Goal: Task Accomplishment & Management: Manage account settings

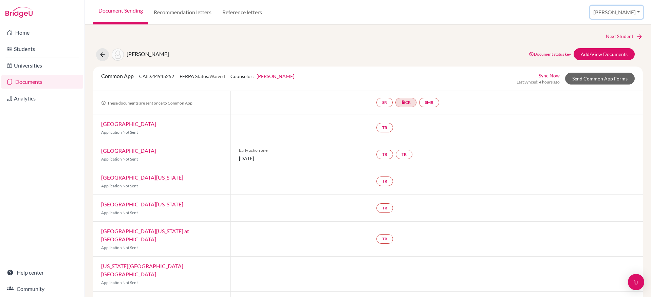
click at [621, 12] on button "[PERSON_NAME]" at bounding box center [616, 12] width 53 height 13
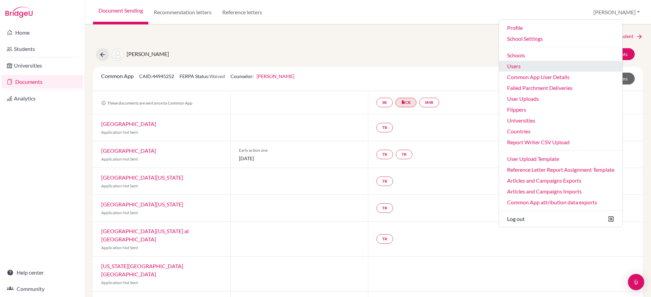
click at [555, 71] on link "Users" at bounding box center [561, 66] width 124 height 11
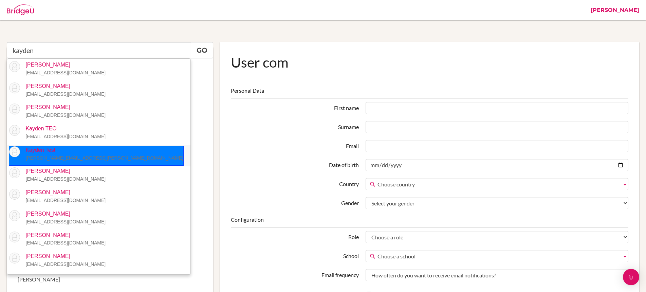
click at [72, 156] on small "stephanie.wilkin+kayden@bridge-u.com" at bounding box center [103, 157] width 157 height 5
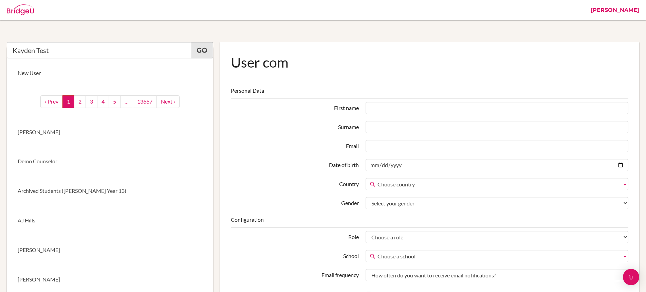
type input "Kayden Test"
click at [208, 51] on link "Go" at bounding box center [202, 50] width 22 height 16
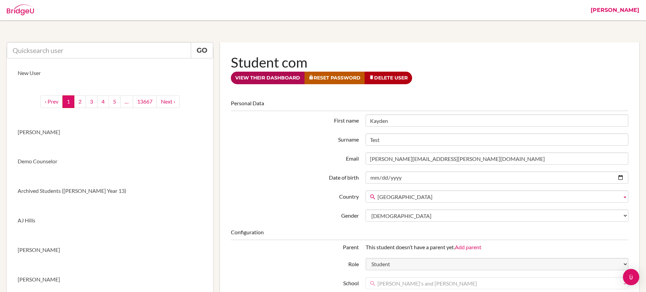
click at [265, 78] on link "View their dashboard" at bounding box center [268, 78] width 74 height 13
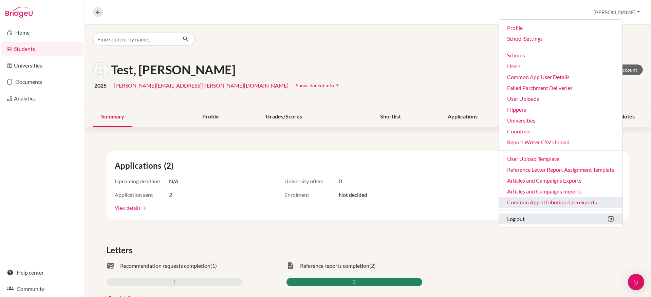
drag, startPoint x: 538, startPoint y: 218, endPoint x: 519, endPoint y: 206, distance: 21.9
click at [538, 218] on button "Log out" at bounding box center [561, 218] width 124 height 11
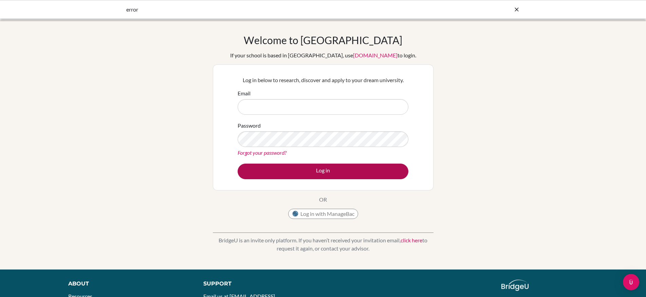
type input "[PERSON_NAME][EMAIL_ADDRESS][PERSON_NAME][DOMAIN_NAME]"
click at [312, 167] on button "Log in" at bounding box center [323, 172] width 171 height 16
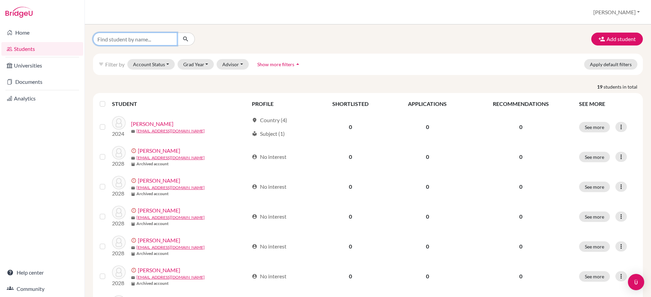
click at [152, 40] on input "Find student by name..." at bounding box center [135, 39] width 84 height 13
paste input "[EMAIL_ADDRESS][DOMAIN_NAME]"
type input "[EMAIL_ADDRESS][DOMAIN_NAME]"
click at [617, 10] on button "[PERSON_NAME]" at bounding box center [616, 12] width 53 height 13
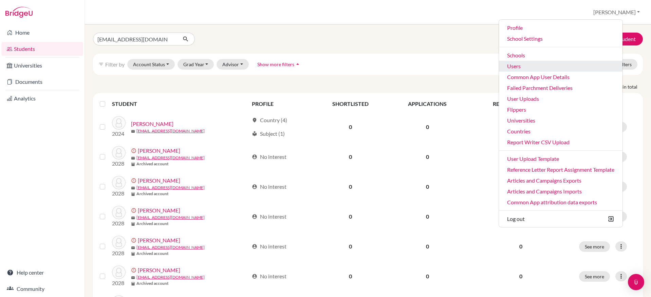
click at [560, 70] on link "Users" at bounding box center [561, 66] width 124 height 11
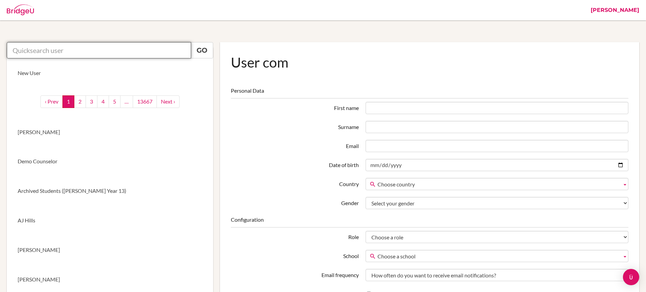
click at [163, 52] on input "text" at bounding box center [99, 50] width 184 height 16
paste input "ajones@dalat.org"
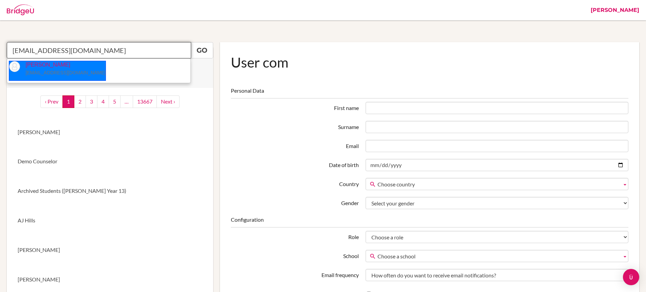
drag, startPoint x: 39, startPoint y: 68, endPoint x: 83, endPoint y: 66, distance: 44.5
click at [39, 68] on p "Anne Jones ajones@dalat.org" at bounding box center [63, 69] width 86 height 16
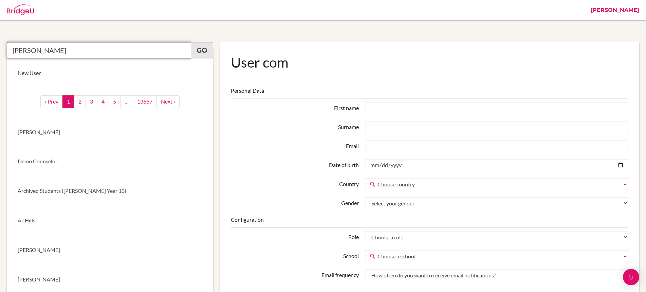
type input "[PERSON_NAME]"
click at [200, 52] on link "Go" at bounding box center [202, 50] width 22 height 16
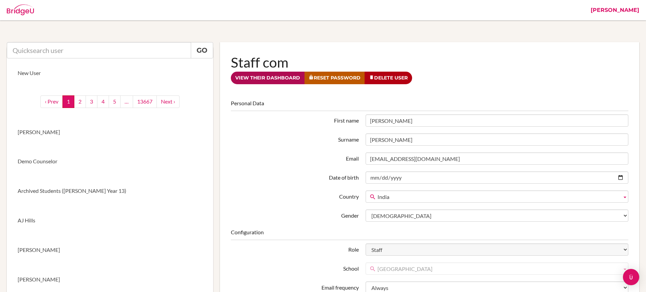
click at [280, 79] on link "View their dashboard" at bounding box center [268, 78] width 74 height 13
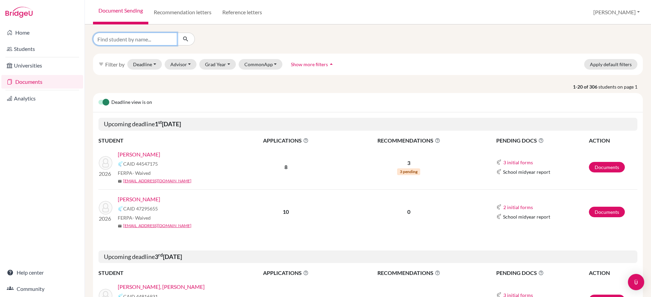
click at [135, 40] on input "Find student by name..." at bounding box center [135, 39] width 84 height 13
paste input "Michaela Parsley"
type input "Michaela Parsley"
click button "submit" at bounding box center [186, 39] width 18 height 13
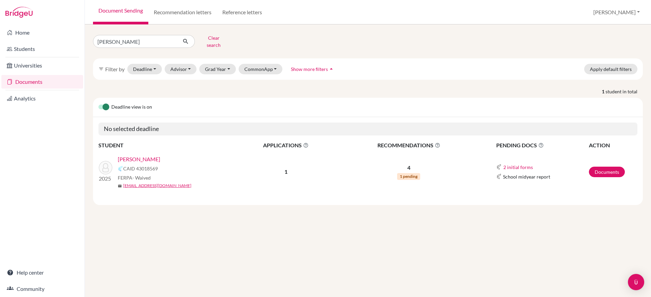
click at [146, 155] on link "Parsley, Michaela" at bounding box center [139, 159] width 42 height 8
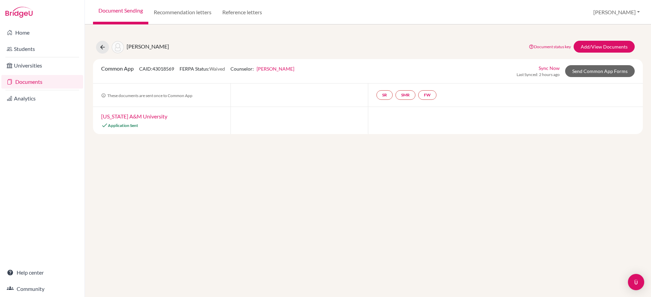
click at [272, 69] on link "[PERSON_NAME]" at bounding box center [276, 69] width 38 height 6
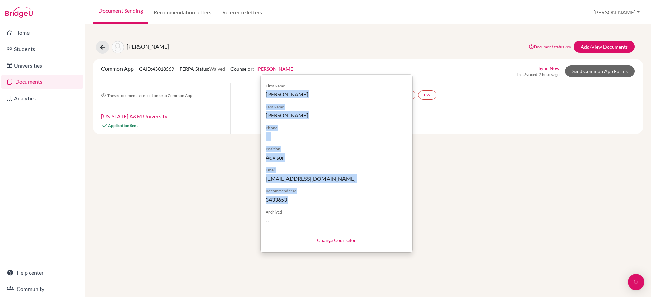
drag, startPoint x: 265, startPoint y: 94, endPoint x: 324, endPoint y: 208, distance: 128.4
click at [324, 208] on div "First Name [PERSON_NAME] Last Name [PERSON_NAME] Phone -- Position Advisor Emai…" at bounding box center [337, 150] width 152 height 147
click at [627, 12] on button "[PERSON_NAME]" at bounding box center [616, 12] width 53 height 13
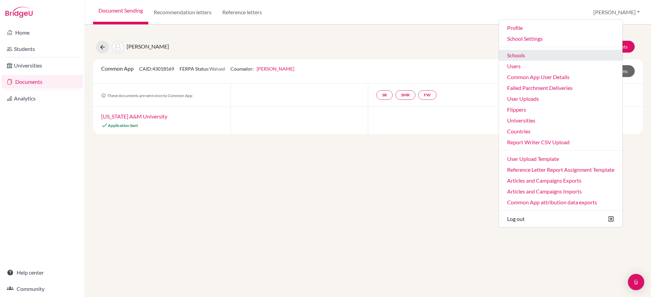
click at [544, 54] on link "Schools" at bounding box center [561, 55] width 124 height 11
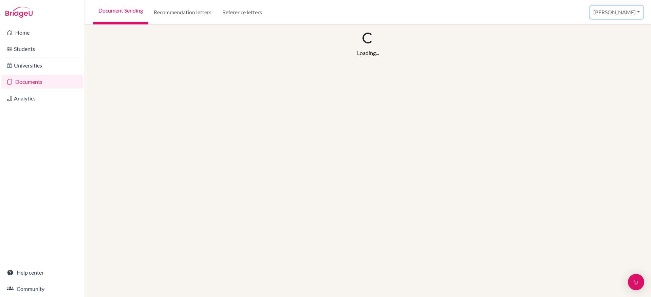
click at [629, 13] on button "[PERSON_NAME]" at bounding box center [616, 12] width 53 height 13
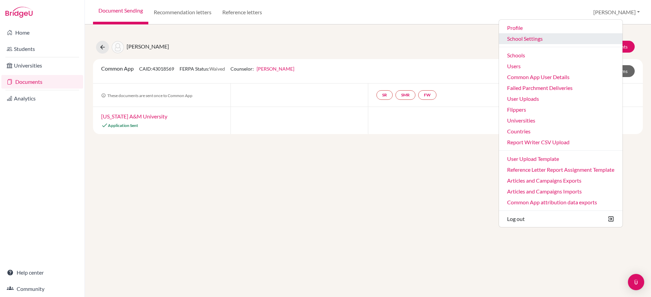
click at [578, 40] on link "School Settings" at bounding box center [561, 38] width 124 height 11
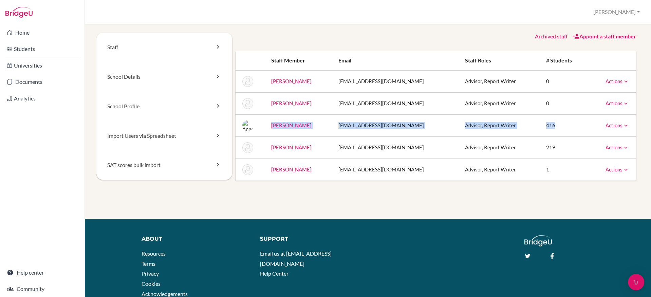
drag, startPoint x: 268, startPoint y: 125, endPoint x: 578, endPoint y: 125, distance: 310.2
click at [578, 125] on tr "[PERSON_NAME] [EMAIL_ADDRESS][DOMAIN_NAME] Advisor, Report Writer 416 Actions M…" at bounding box center [436, 125] width 400 height 22
click at [33, 82] on link "Documents" at bounding box center [42, 82] width 82 height 14
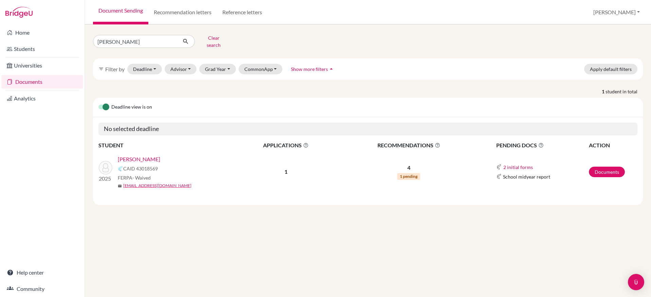
click at [140, 155] on link "Parsley, Michaela" at bounding box center [139, 159] width 42 height 8
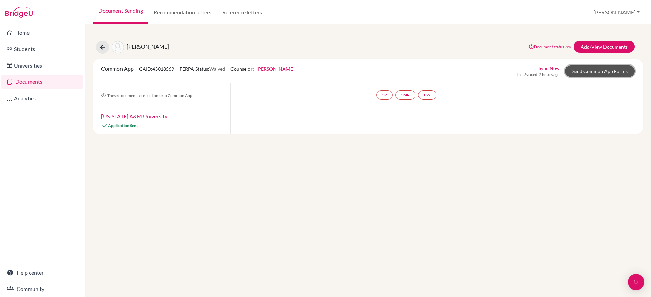
click at [621, 75] on link "Send Common App Forms" at bounding box center [600, 71] width 70 height 12
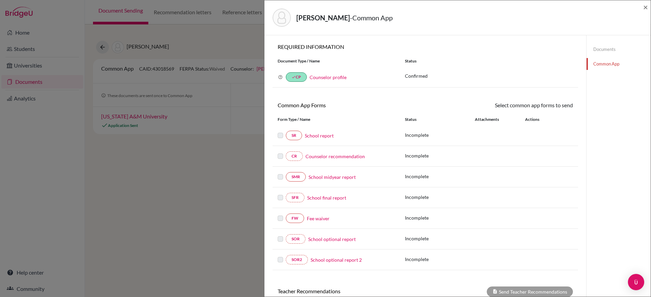
click at [324, 78] on link "Counselor profile" at bounding box center [328, 77] width 37 height 6
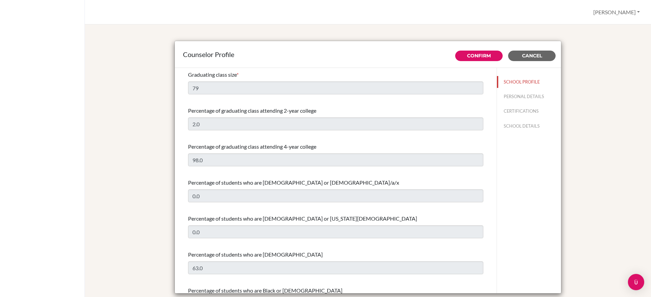
select select "0"
select select "332534"
click at [520, 98] on button "PERSONAL DETAILS" at bounding box center [529, 97] width 64 height 12
type input "[PERSON_NAME]"
type input "Jones"
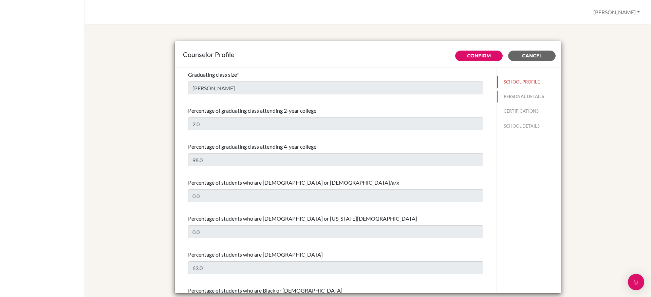
type input "High School Counselor"
type input "60.162016840"
type input "[EMAIL_ADDRESS][DOMAIN_NAME]"
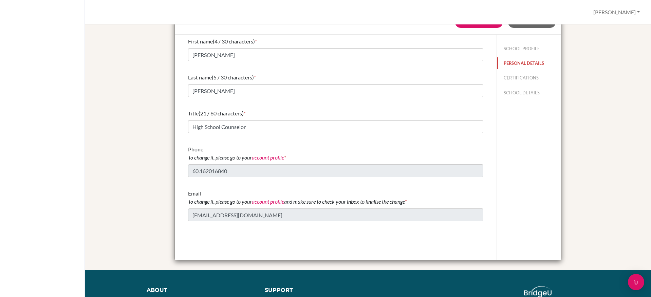
scroll to position [37, 0]
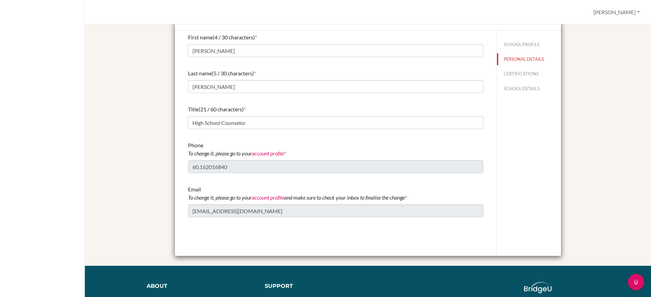
click at [185, 213] on div "First name (4 / 30 characters) * Anne Last name (5 / 30 characters) * Jones Tit…" at bounding box center [336, 125] width 312 height 189
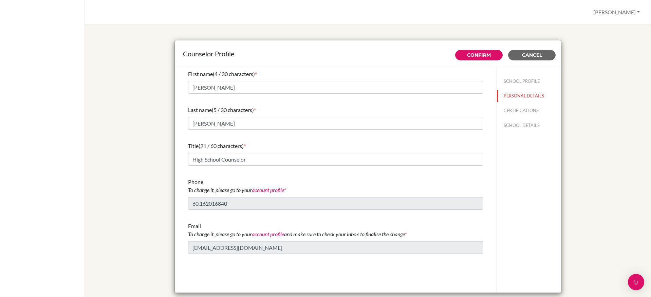
scroll to position [0, 0]
click at [530, 53] on span "Cancel" at bounding box center [532, 56] width 20 height 6
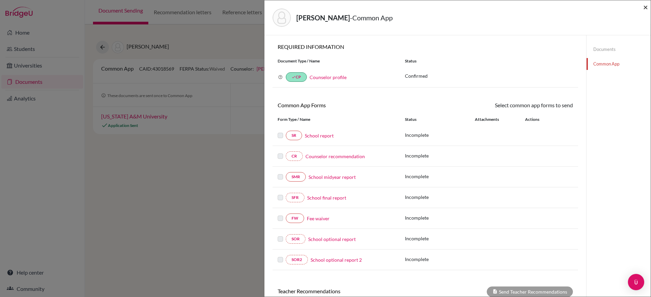
click at [646, 6] on span "×" at bounding box center [645, 7] width 5 height 10
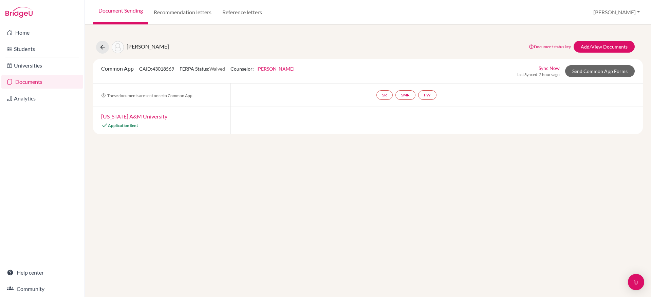
click at [281, 70] on link "[PERSON_NAME]" at bounding box center [276, 69] width 38 height 6
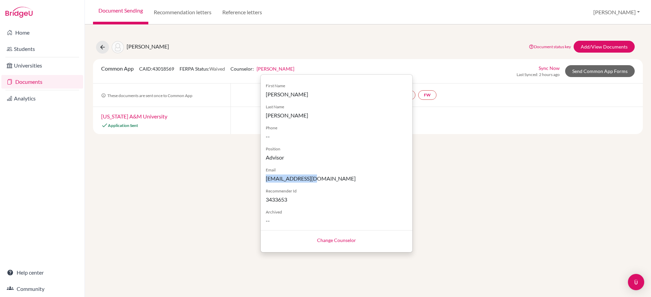
drag, startPoint x: 319, startPoint y: 179, endPoint x: 261, endPoint y: 179, distance: 58.0
click at [261, 179] on div "First Name Anne Last Name Jones Phone -- Position Advisor Email pdobson@dalat.o…" at bounding box center [337, 150] width 152 height 147
click at [187, 214] on div "Parsley, Michaela Document status key TR Requirement. Document not uploaded yet…" at bounding box center [368, 160] width 566 height 273
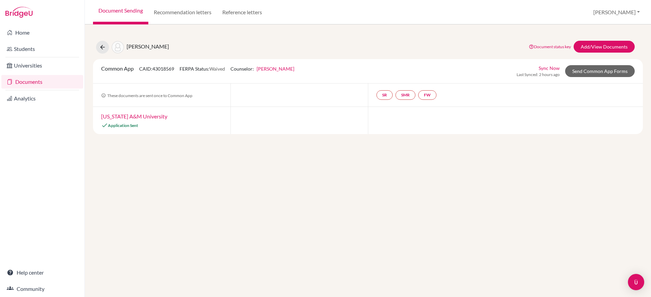
click at [276, 70] on link "Anne Jones" at bounding box center [276, 69] width 38 height 6
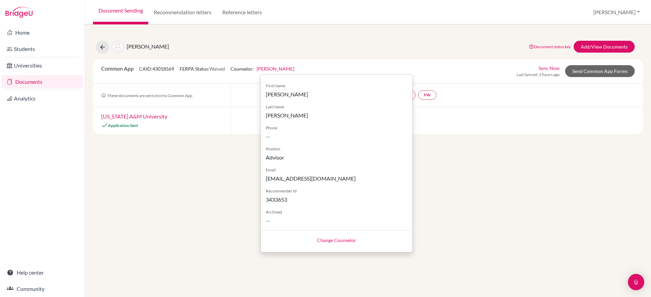
click at [344, 240] on link "Change Counselor" at bounding box center [336, 240] width 39 height 6
select select "19504"
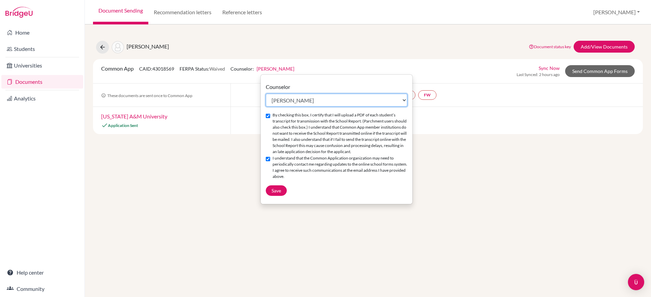
click at [335, 99] on select "Select counselor Calvin Chuah Jens Hieber Anne Jones Anne Jones Elizabeth Muvum…" at bounding box center [337, 100] width 142 height 13
click at [441, 215] on div "Parsley, Michaela Document status key TR Requirement. Document not uploaded yet…" at bounding box center [368, 160] width 566 height 273
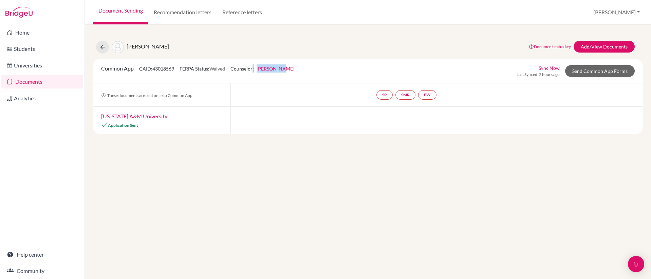
drag, startPoint x: 297, startPoint y: 70, endPoint x: 256, endPoint y: 68, distance: 40.8
click at [256, 68] on div "Common App CAID: 43018569 FERPA Status: Waived Counselor: Anne Jones First Name…" at bounding box center [368, 70] width 544 height 13
click at [403, 68] on div "Common App CAID: 43018569 FERPA Status: Waived Counselor: Anne Jones First Name…" at bounding box center [368, 70] width 544 height 13
click at [586, 70] on link "Send Common App Forms" at bounding box center [600, 71] width 70 height 12
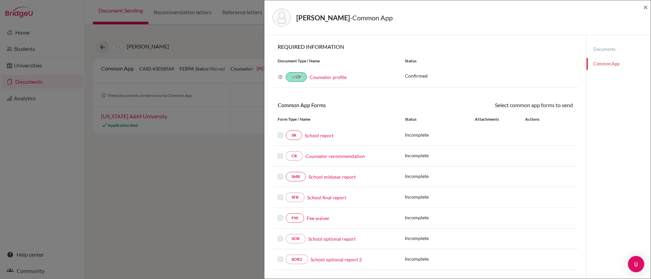
click at [331, 78] on link "Counselor profile" at bounding box center [328, 77] width 37 height 6
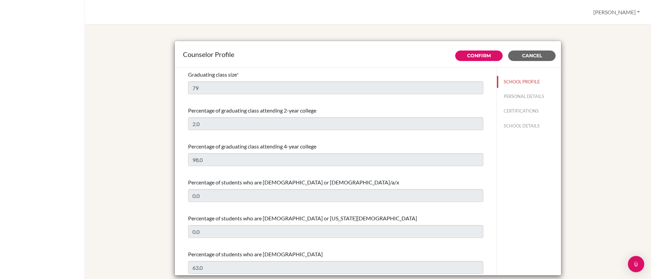
select select "0"
select select "332534"
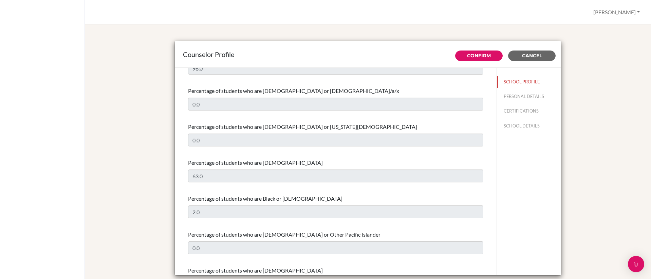
scroll to position [108, 0]
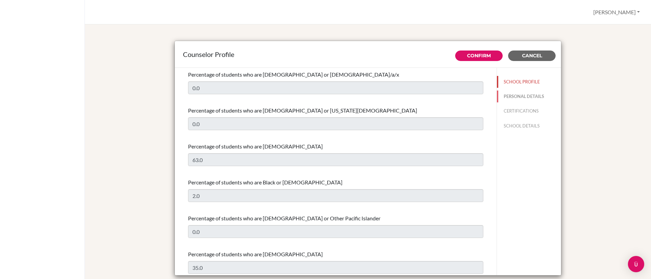
click at [513, 96] on button "PERSONAL DETAILS" at bounding box center [529, 97] width 64 height 12
type input "[PERSON_NAME]"
type input "High School Counselor"
type input "60.162016840"
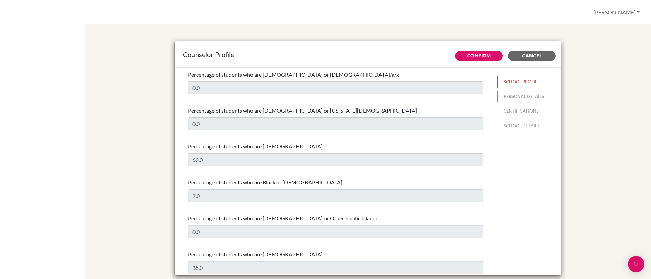
type input "[EMAIL_ADDRESS][DOMAIN_NAME]"
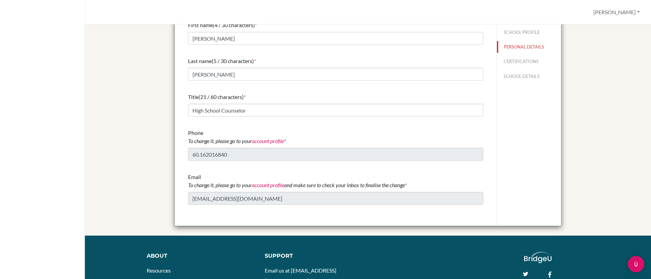
scroll to position [0, 0]
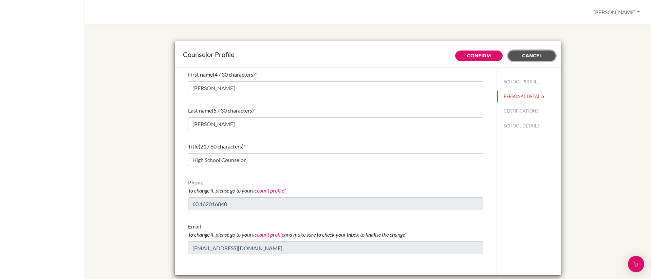
click at [537, 58] on span "Cancel" at bounding box center [532, 56] width 20 height 6
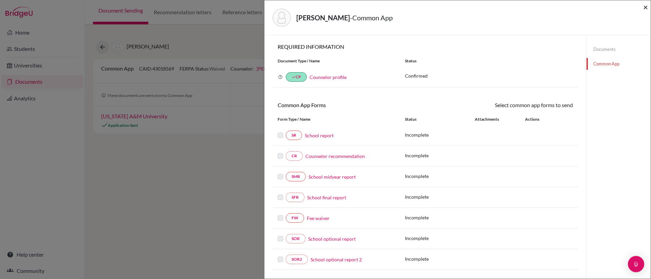
click at [645, 7] on span "×" at bounding box center [645, 7] width 5 height 10
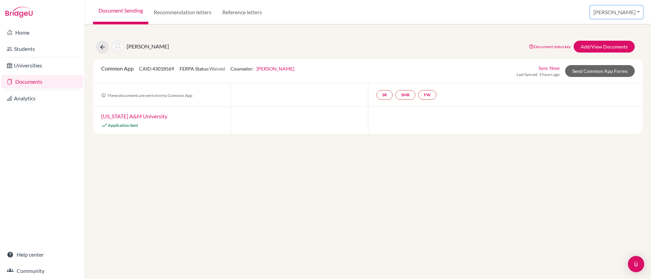
click at [622, 13] on button "[PERSON_NAME]" at bounding box center [616, 12] width 53 height 13
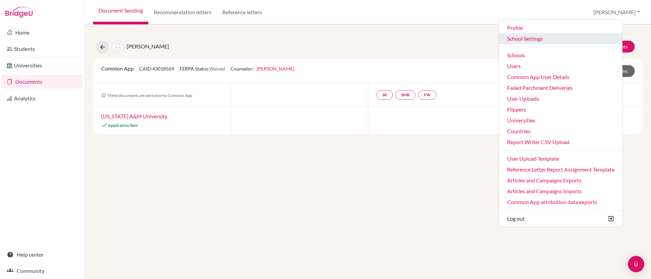
click at [568, 39] on link "School Settings" at bounding box center [561, 38] width 124 height 11
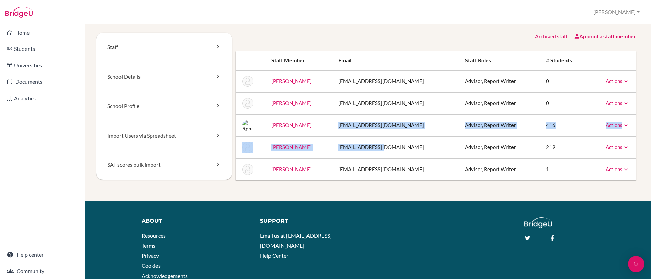
drag, startPoint x: 407, startPoint y: 150, endPoint x: 353, endPoint y: 125, distance: 60.1
click at [353, 125] on tbody "Chuah, Calvin cchuah@dalat.org Advisor, Report Writer 0 Actions Message Reset P…" at bounding box center [436, 125] width 400 height 110
click at [385, 147] on td "ajones@dalat.org" at bounding box center [396, 147] width 127 height 22
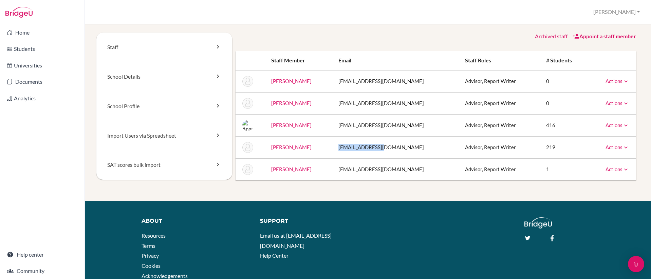
drag, startPoint x: 395, startPoint y: 147, endPoint x: 347, endPoint y: 148, distance: 48.5
click at [347, 148] on tr "Jones, Anne ajones@dalat.org Advisor, Report Writer 219 Actions Message Reset P…" at bounding box center [436, 147] width 400 height 22
click at [34, 83] on link "Documents" at bounding box center [42, 82] width 82 height 14
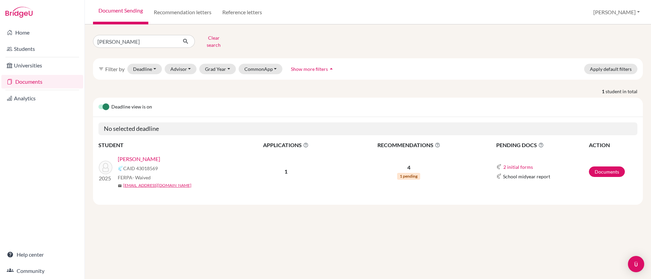
click at [153, 155] on link "[PERSON_NAME]" at bounding box center [139, 159] width 42 height 8
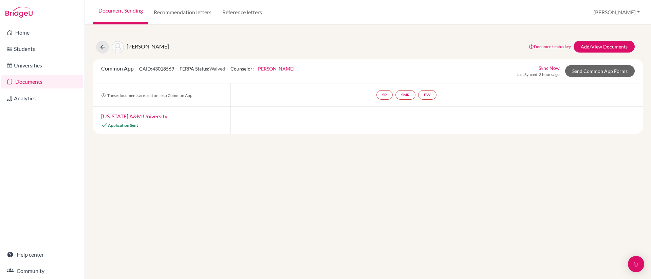
click at [275, 69] on link "[PERSON_NAME]" at bounding box center [276, 69] width 38 height 6
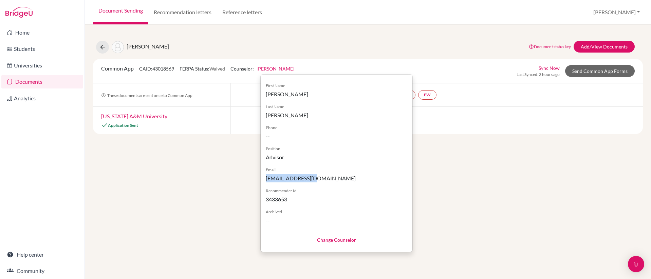
drag, startPoint x: 316, startPoint y: 180, endPoint x: 265, endPoint y: 180, distance: 51.2
click at [265, 180] on div "First Name [PERSON_NAME] Last Name [PERSON_NAME] Phone -- Position Advisor Emai…" at bounding box center [337, 150] width 152 height 147
click at [333, 242] on link "Change Counselor" at bounding box center [336, 240] width 39 height 6
select select "19504"
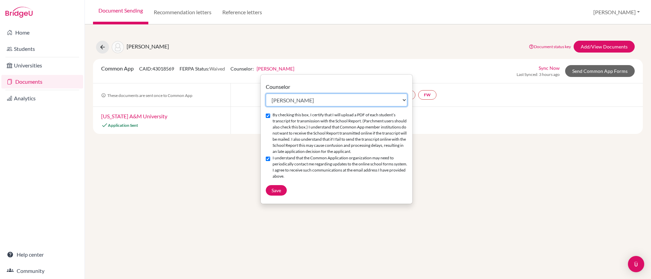
click at [306, 101] on select "Select counselor [PERSON_NAME] [PERSON_NAME] [PERSON_NAME] [PERSON_NAME] [PERSO…" at bounding box center [337, 100] width 142 height 13
click at [389, 41] on div "[PERSON_NAME] Document status key TR Requirement. Document not uploaded yet. TR…" at bounding box center [368, 47] width 560 height 13
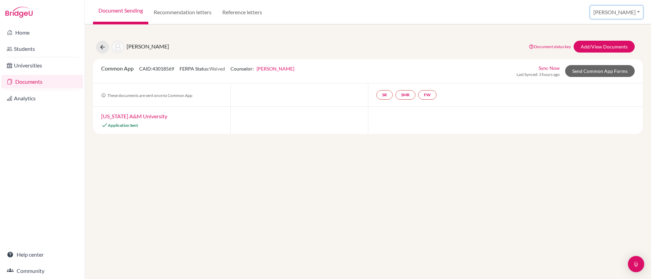
click at [623, 13] on button "[PERSON_NAME]" at bounding box center [616, 12] width 53 height 13
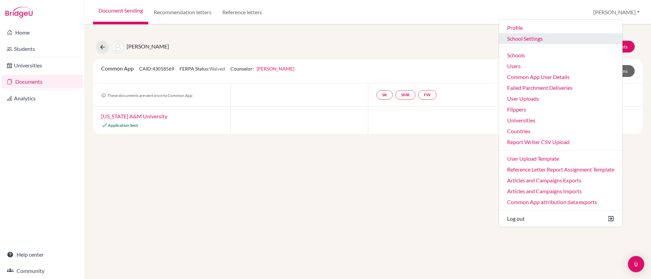
click at [553, 37] on link "School Settings" at bounding box center [561, 38] width 124 height 11
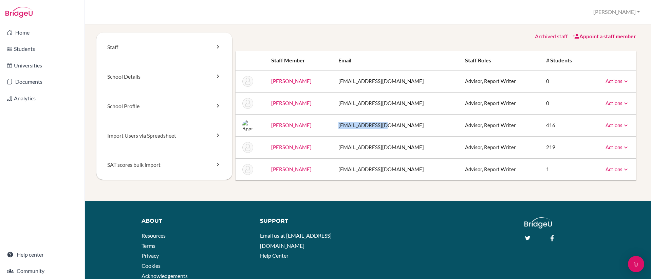
drag, startPoint x: 401, startPoint y: 125, endPoint x: 348, endPoint y: 125, distance: 53.3
click at [348, 125] on tr "Jones, Anne pdobson@dalat.org Advisor, Report Writer 416 Actions Message Reset …" at bounding box center [436, 125] width 400 height 22
drag, startPoint x: 315, startPoint y: 125, endPoint x: 272, endPoint y: 125, distance: 43.4
click at [272, 125] on td "Jones, Anne" at bounding box center [299, 125] width 67 height 22
drag, startPoint x: 399, startPoint y: 125, endPoint x: 353, endPoint y: 126, distance: 46.2
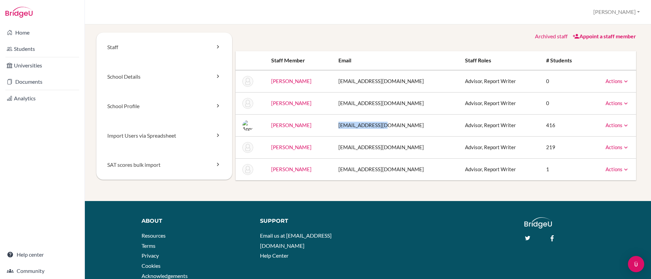
click at [353, 126] on td "[EMAIL_ADDRESS][DOMAIN_NAME]" at bounding box center [396, 125] width 127 height 22
copy td "[EMAIL_ADDRESS][DOMAIN_NAME]"
click at [620, 14] on button "[PERSON_NAME]" at bounding box center [616, 12] width 53 height 13
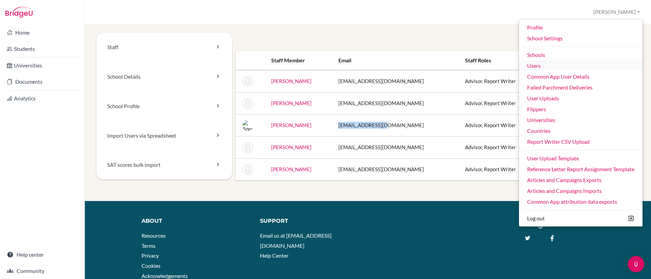
click at [555, 62] on link "Users" at bounding box center [581, 65] width 124 height 11
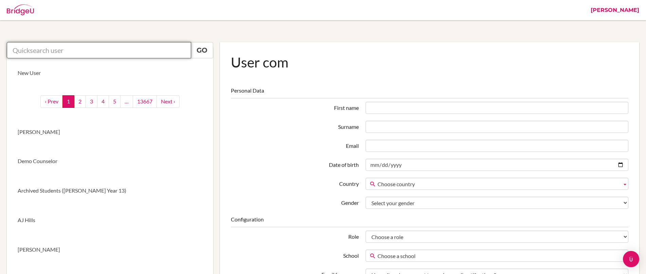
click at [171, 53] on input "text" at bounding box center [99, 50] width 184 height 16
paste input "[EMAIL_ADDRESS][DOMAIN_NAME]"
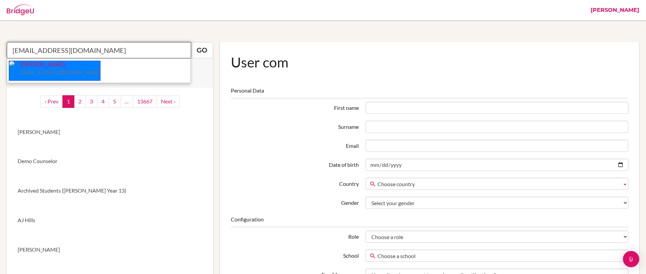
click at [54, 69] on p "Anne Jones pdobson@dalat.org" at bounding box center [58, 69] width 86 height 16
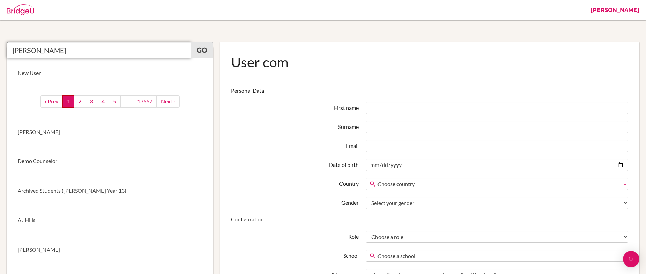
type input "Anne Jones"
click at [196, 47] on link "Go" at bounding box center [202, 50] width 22 height 16
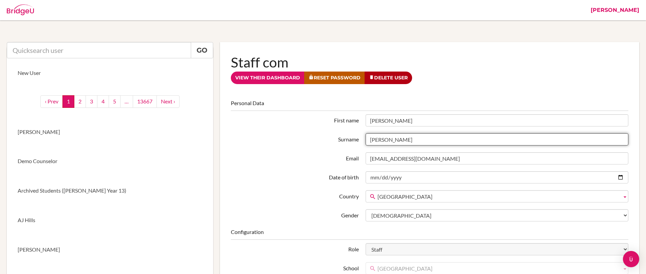
drag, startPoint x: 387, startPoint y: 140, endPoint x: 363, endPoint y: 136, distance: 24.1
click at [363, 136] on div "Jones" at bounding box center [496, 139] width 269 height 12
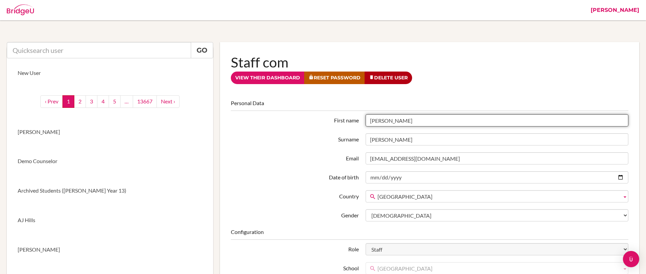
drag, startPoint x: 382, startPoint y: 121, endPoint x: 350, endPoint y: 121, distance: 32.2
click at [350, 121] on div "First name Anne" at bounding box center [429, 120] width 404 height 12
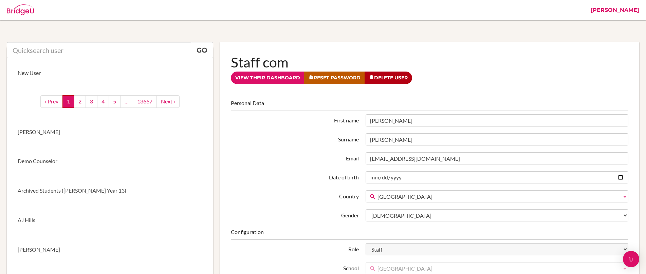
click at [279, 142] on label "Surname" at bounding box center [294, 138] width 135 height 10
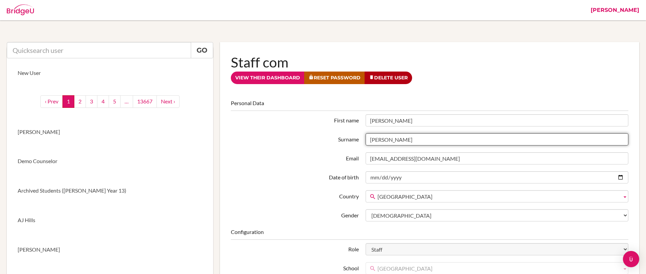
click at [366, 142] on input "Jones" at bounding box center [497, 139] width 263 height 12
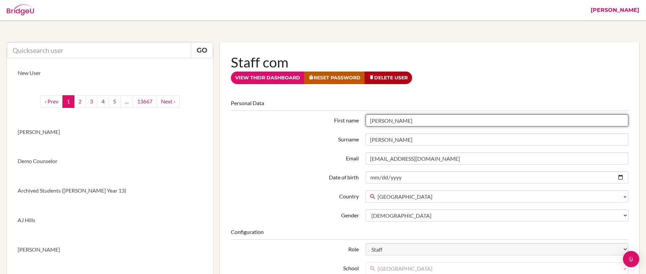
click at [388, 121] on input "Anne" at bounding box center [497, 120] width 263 height 12
drag, startPoint x: 391, startPoint y: 121, endPoint x: 355, endPoint y: 119, distance: 35.7
click at [355, 119] on div "First name Anne" at bounding box center [429, 120] width 404 height 12
type input "Paul"
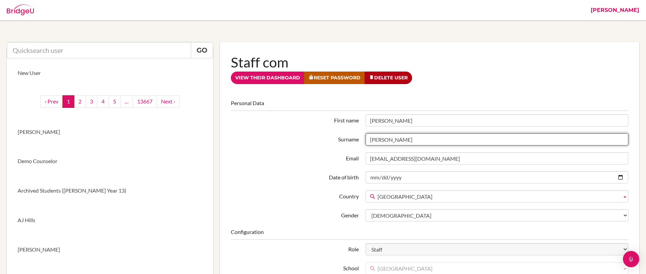
drag, startPoint x: 390, startPoint y: 142, endPoint x: 356, endPoint y: 142, distance: 34.3
click at [356, 141] on div "Surname Jones" at bounding box center [429, 139] width 404 height 12
type input "Dobson"
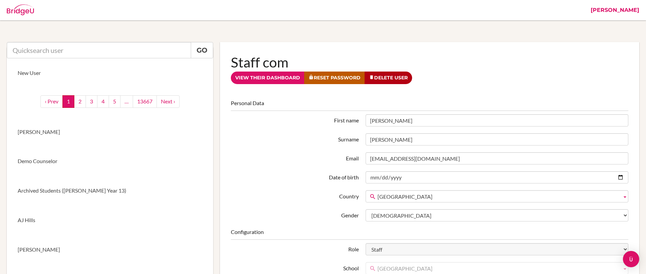
click at [307, 119] on label "First name" at bounding box center [294, 119] width 135 height 10
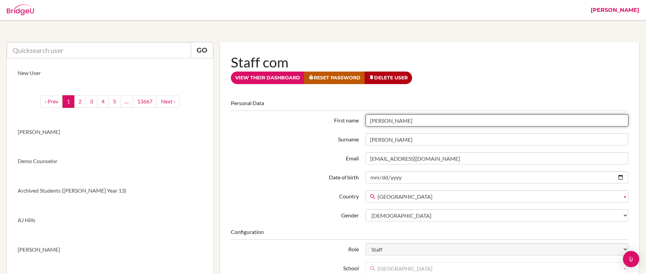
click at [366, 119] on input "Paul" at bounding box center [497, 120] width 263 height 12
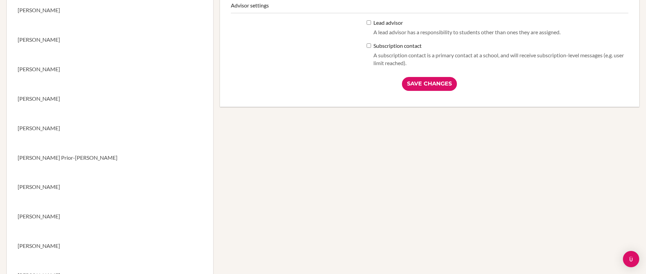
scroll to position [382, 0]
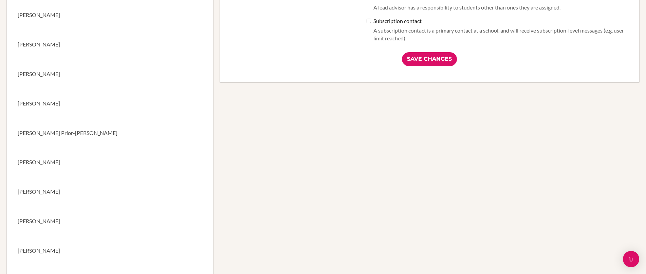
click at [429, 62] on input "Save Changes" at bounding box center [429, 59] width 55 height 14
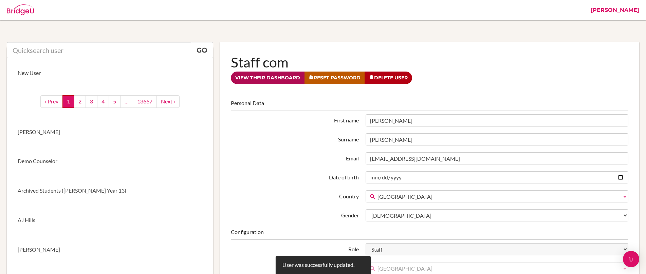
click at [260, 77] on link "View their dashboard" at bounding box center [268, 78] width 74 height 13
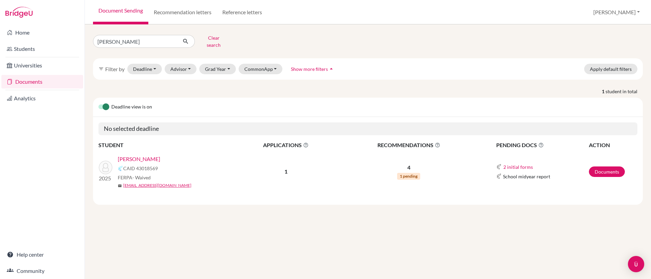
click at [139, 155] on link "[PERSON_NAME]" at bounding box center [139, 159] width 42 height 8
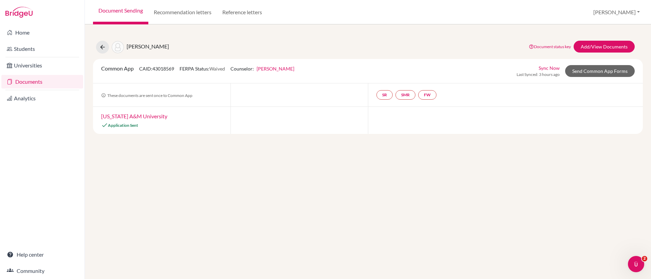
drag, startPoint x: 298, startPoint y: 73, endPoint x: 233, endPoint y: 73, distance: 64.8
click at [233, 73] on div "Common App CAID: 43018569 FERPA Status: Waived Counselor: [PERSON_NAME] First N…" at bounding box center [368, 70] width 544 height 13
click at [303, 71] on div "Common App CAID: 43018569 FERPA Status: Waived Counselor: [PERSON_NAME] First N…" at bounding box center [368, 70] width 544 height 13
click at [272, 69] on link "[PERSON_NAME]" at bounding box center [276, 69] width 38 height 6
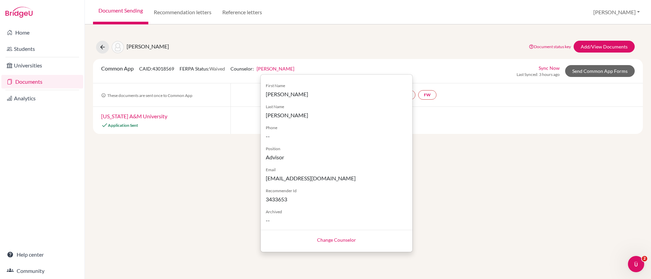
click at [327, 57] on div "Parsley, Michaela Document status key TR Requirement. Document not uploaded yet…" at bounding box center [368, 83] width 550 height 101
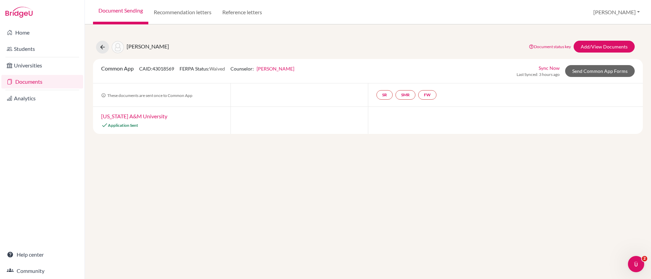
click at [275, 71] on link "[PERSON_NAME]" at bounding box center [276, 69] width 38 height 6
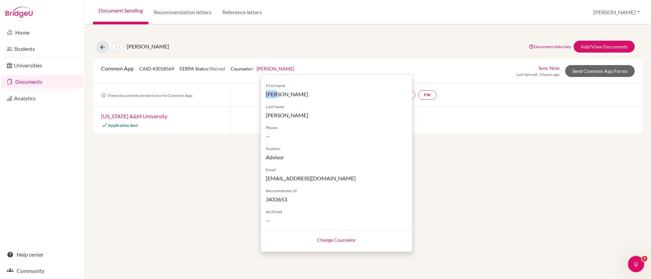
drag, startPoint x: 278, startPoint y: 94, endPoint x: 261, endPoint y: 94, distance: 17.7
click at [261, 94] on div "First Name [PERSON_NAME] Last Name [PERSON_NAME] Phone -- Position Advisor Emai…" at bounding box center [337, 150] width 152 height 147
drag, startPoint x: 284, startPoint y: 118, endPoint x: 264, endPoint y: 118, distance: 20.4
click at [264, 116] on div "First Name [PERSON_NAME] Last Name [PERSON_NAME] Phone -- Position Advisor Emai…" at bounding box center [337, 150] width 152 height 147
drag, startPoint x: 322, startPoint y: 177, endPoint x: 264, endPoint y: 173, distance: 57.5
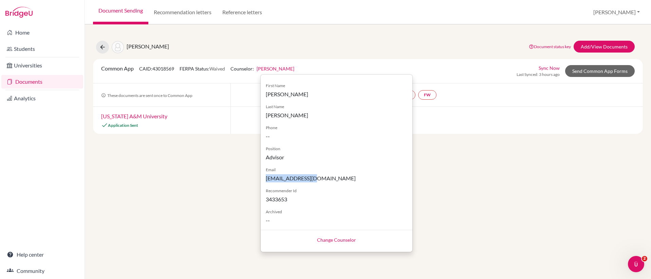
click at [264, 173] on div "First Name [PERSON_NAME] Last Name [PERSON_NAME] Phone -- Position Advisor Emai…" at bounding box center [337, 150] width 152 height 147
click at [278, 70] on link "[PERSON_NAME]" at bounding box center [276, 69] width 38 height 6
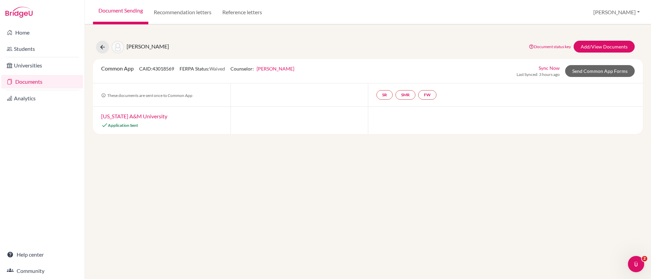
click at [278, 74] on div "Common App CAID: 43018569 FERPA Status: Waived Counselor: Paul Dobson First Nam…" at bounding box center [197, 70] width 203 height 13
click at [279, 70] on link "[PERSON_NAME]" at bounding box center [276, 69] width 38 height 6
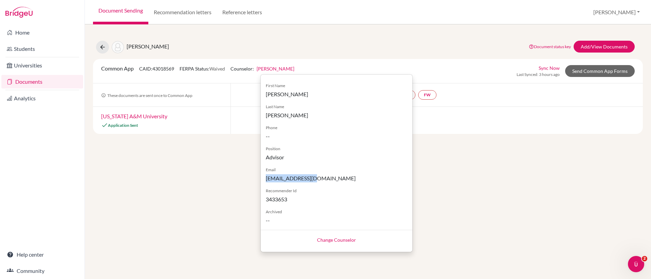
click at [335, 240] on link "Change Counselor" at bounding box center [336, 240] width 39 height 6
select select "19504"
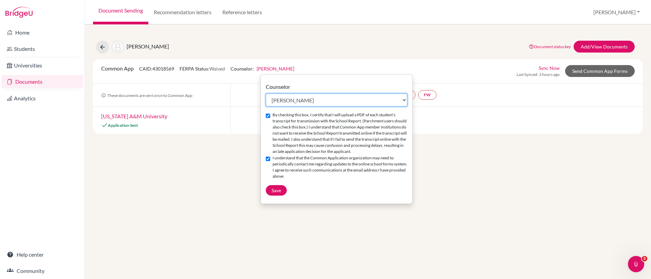
click at [311, 101] on select "Select counselor [PERSON_NAME] [PERSON_NAME] [PERSON_NAME] [PERSON_NAME]" at bounding box center [337, 100] width 142 height 13
click at [614, 13] on button "[PERSON_NAME]" at bounding box center [616, 12] width 53 height 13
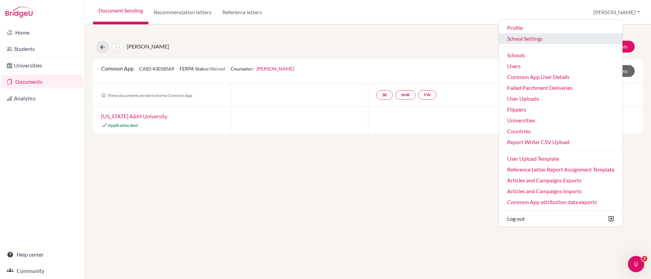
click at [560, 36] on link "School Settings" at bounding box center [561, 38] width 124 height 11
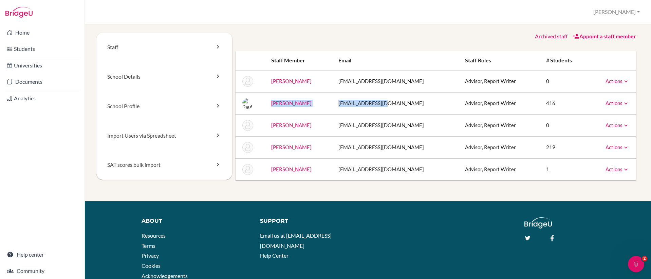
drag, startPoint x: 401, startPoint y: 103, endPoint x: 269, endPoint y: 103, distance: 132.0
click at [269, 103] on tr "[PERSON_NAME] [EMAIL_ADDRESS][DOMAIN_NAME] Advisor, Report Writer 416 Actions M…" at bounding box center [436, 103] width 400 height 22
click at [337, 44] on div "Archived staff Appoint a staff member Staff member Email Staff roles # students…" at bounding box center [435, 107] width 407 height 148
click at [41, 83] on link "Documents" at bounding box center [42, 82] width 82 height 14
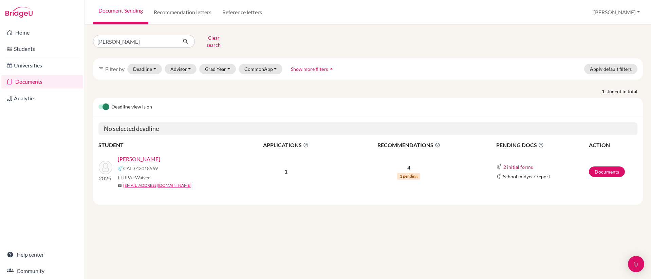
click at [136, 155] on link "[PERSON_NAME]" at bounding box center [139, 159] width 42 height 8
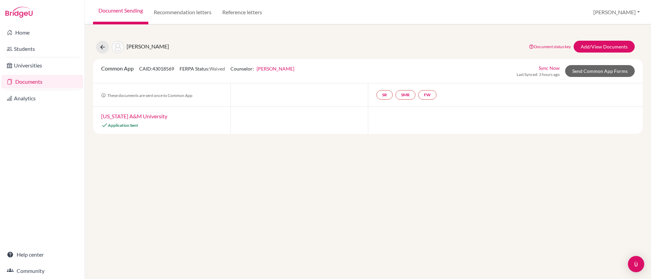
click at [269, 68] on link "[PERSON_NAME]" at bounding box center [276, 69] width 38 height 6
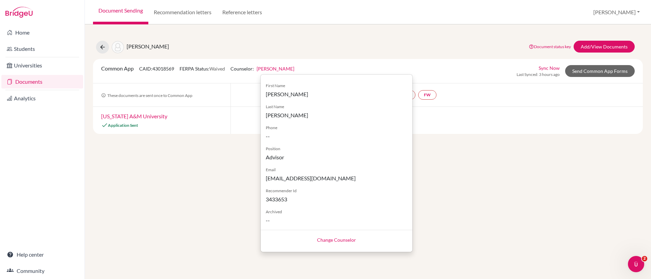
click at [328, 239] on link "Change Counselor" at bounding box center [336, 240] width 39 height 6
select select "19504"
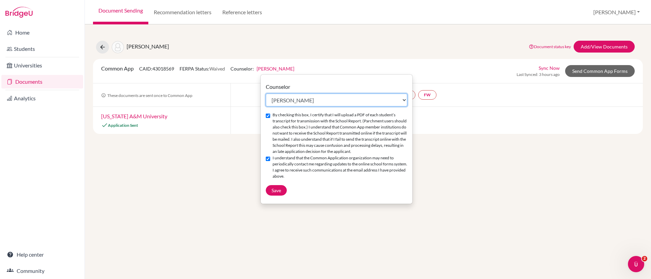
click at [307, 97] on select "Select counselor [PERSON_NAME] [PERSON_NAME] [PERSON_NAME] [PERSON_NAME]" at bounding box center [337, 100] width 142 height 13
click at [317, 53] on div "[PERSON_NAME] Document status key TR Requirement. Document not uploaded yet. TR…" at bounding box center [368, 47] width 560 height 13
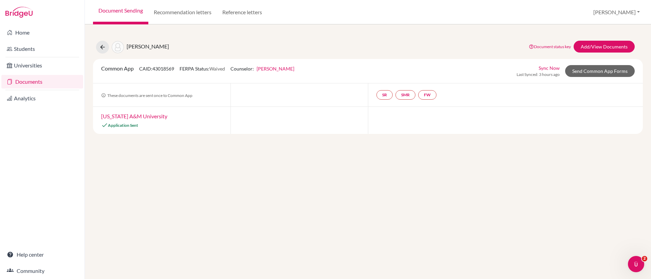
click at [273, 69] on link "[PERSON_NAME]" at bounding box center [276, 69] width 38 height 6
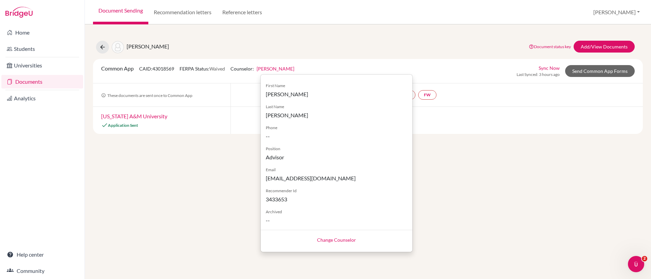
click at [349, 60] on div "Common App CAID: 43018569 FERPA Status: Waived Counselor: [PERSON_NAME] First N…" at bounding box center [368, 71] width 550 height 24
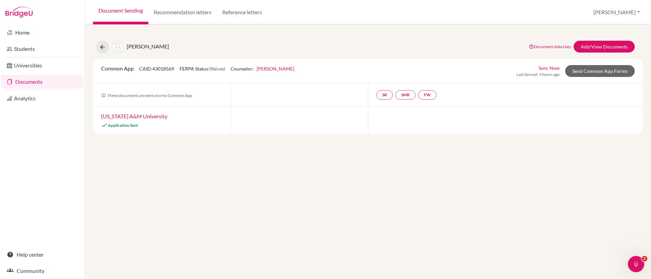
click at [269, 68] on link "[PERSON_NAME]" at bounding box center [276, 69] width 38 height 6
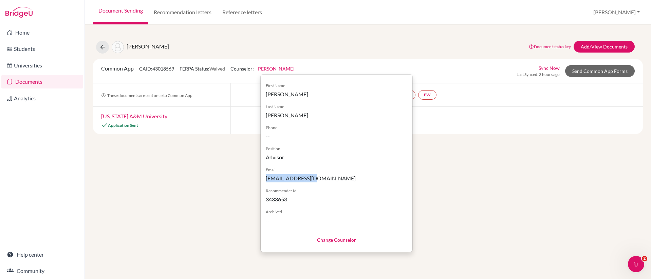
drag, startPoint x: 301, startPoint y: 179, endPoint x: 263, endPoint y: 179, distance: 38.4
click at [263, 179] on div "First Name [PERSON_NAME] Last Name [PERSON_NAME] Phone -- Position Advisor Emai…" at bounding box center [337, 150] width 152 height 147
copy span "[EMAIL_ADDRESS][DOMAIN_NAME]"
click at [293, 68] on div "Common App CAID: 43018569 FERPA Status: Waived Counselor: [PERSON_NAME] First N…" at bounding box center [368, 70] width 544 height 13
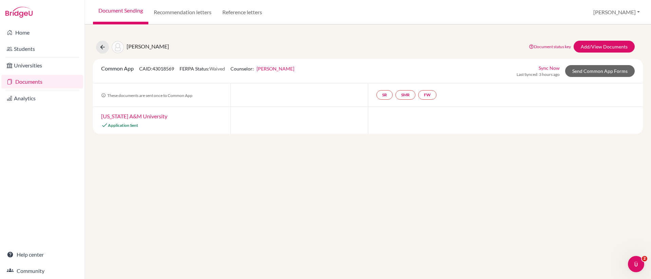
click at [299, 70] on div "Common App CAID: 43018569 FERPA Status: Waived Counselor: [PERSON_NAME] First N…" at bounding box center [368, 70] width 544 height 13
click at [268, 71] on link "[PERSON_NAME]" at bounding box center [276, 69] width 38 height 6
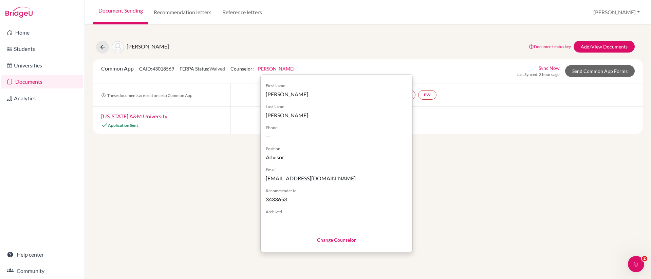
click at [334, 240] on link "Change Counselor" at bounding box center [336, 240] width 39 height 6
select select "19504"
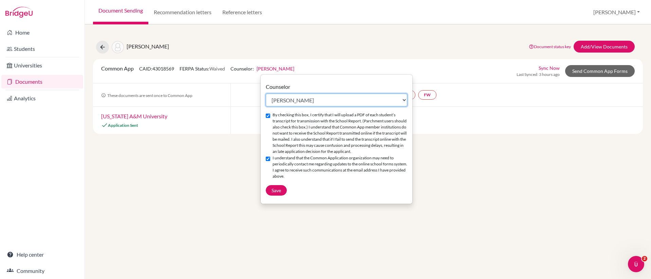
click at [321, 100] on select "Select counselor [PERSON_NAME] [PERSON_NAME] [PERSON_NAME] [PERSON_NAME]" at bounding box center [337, 100] width 142 height 13
click at [225, 179] on div "[PERSON_NAME] Document status key TR Requirement. Document not uploaded yet. TR…" at bounding box center [368, 151] width 566 height 255
